Goal: Check status: Check status

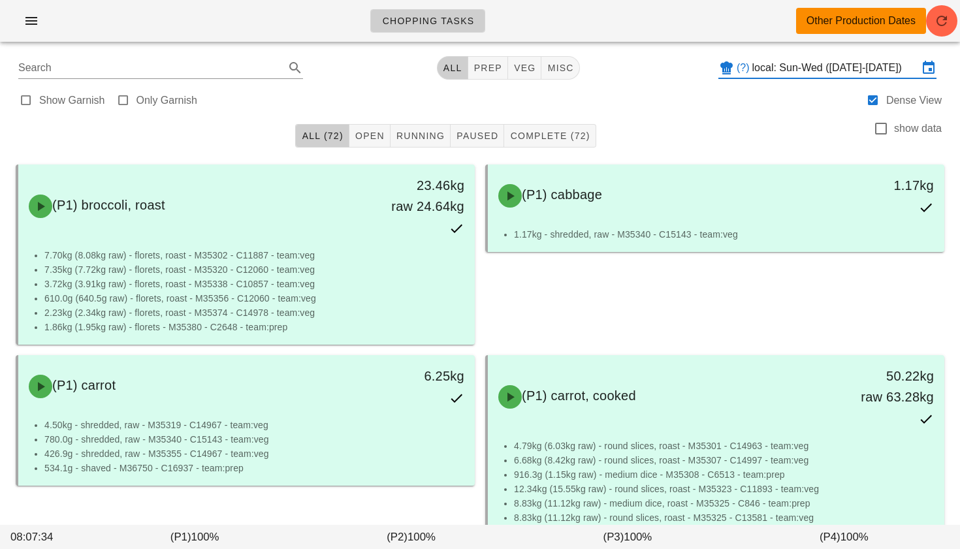
click at [778, 69] on input "local: Sun-Wed ([DATE]-[DATE])" at bounding box center [835, 67] width 166 height 21
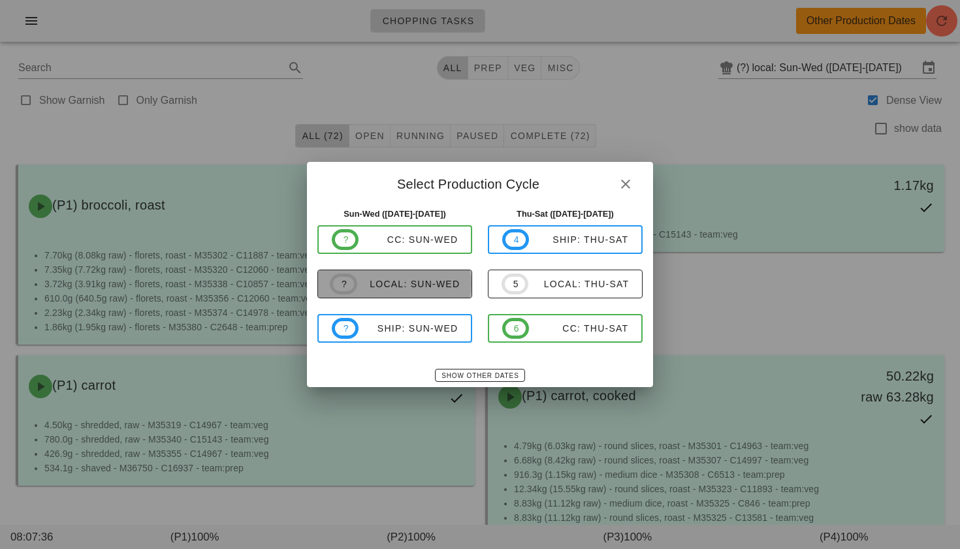
click at [422, 281] on div "local: Sun-Wed" at bounding box center [408, 284] width 103 height 10
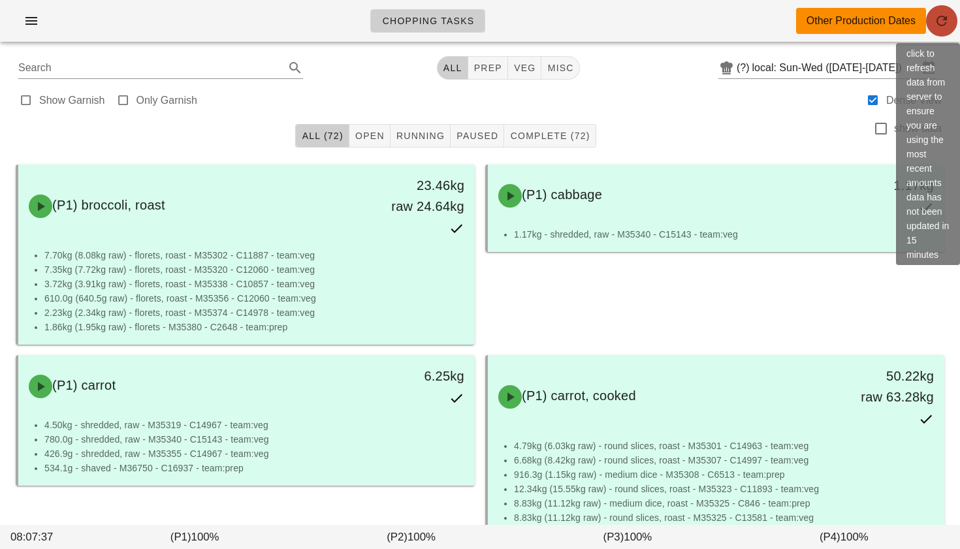
click at [943, 16] on icon "button" at bounding box center [942, 21] width 16 height 16
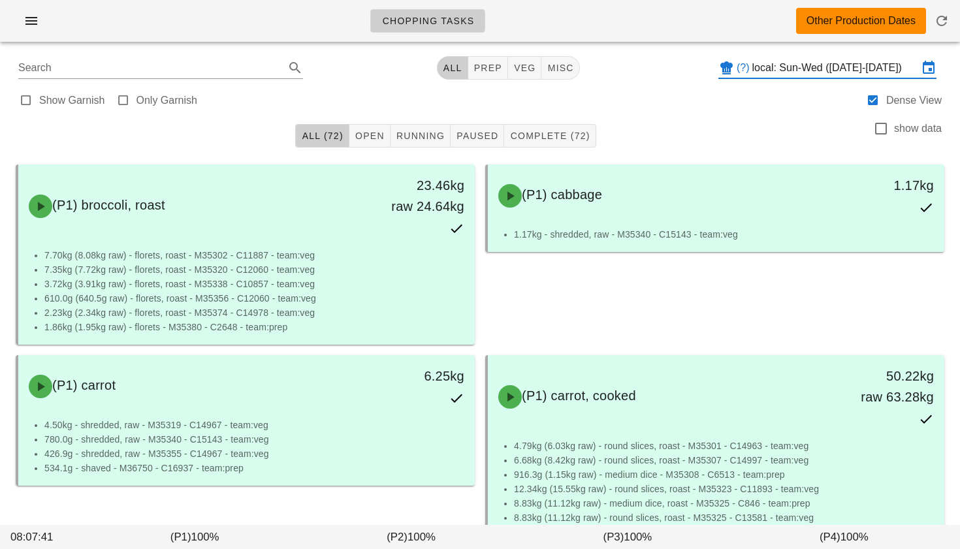
click at [826, 67] on input "local: Sun-Wed ([DATE]-[DATE])" at bounding box center [835, 67] width 166 height 21
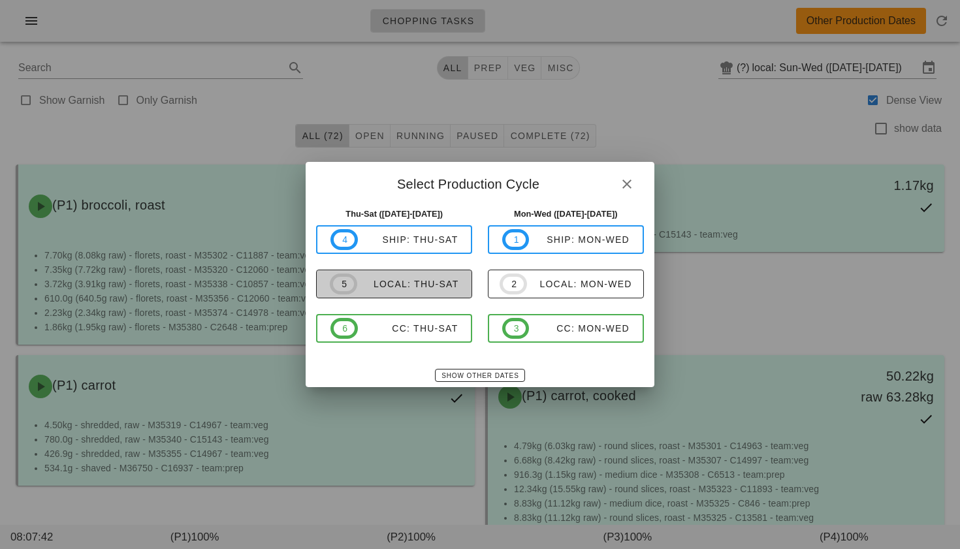
click at [385, 282] on div "local: Thu-Sat" at bounding box center [408, 284] width 102 height 10
type input "local: Thu-Sat (Sep 4-Sep 6)"
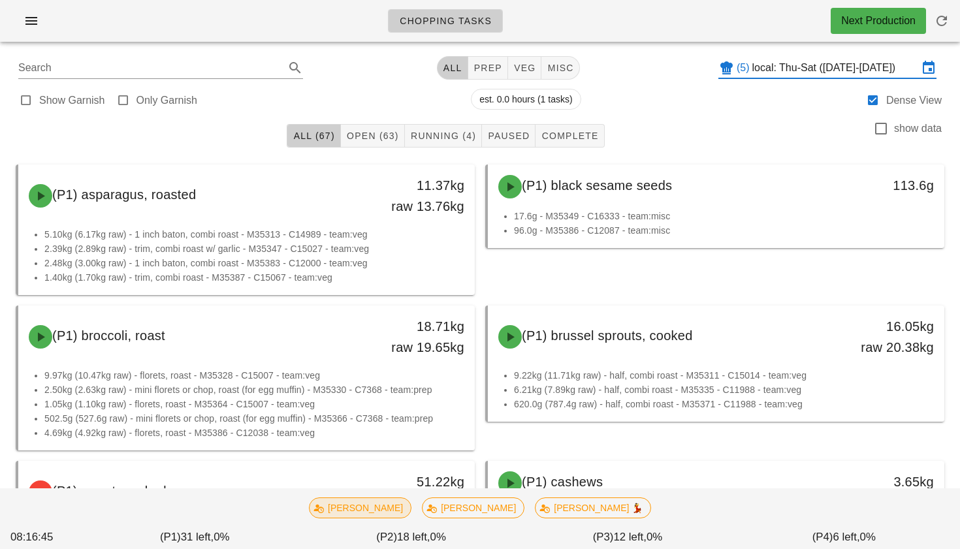
click at [403, 513] on span "Nick" at bounding box center [360, 508] width 86 height 20
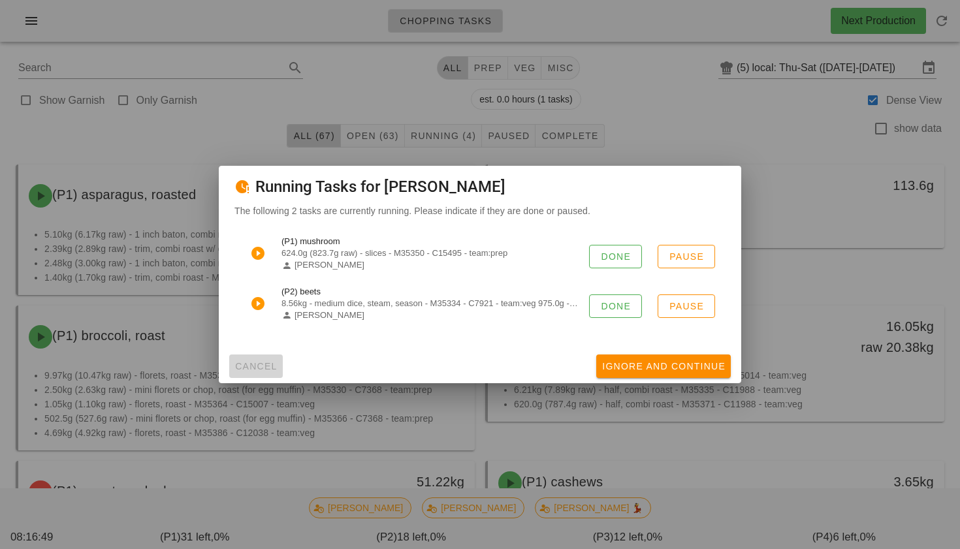
click at [260, 368] on span "Cancel" at bounding box center [255, 366] width 43 height 10
